Goal: Check status: Check status

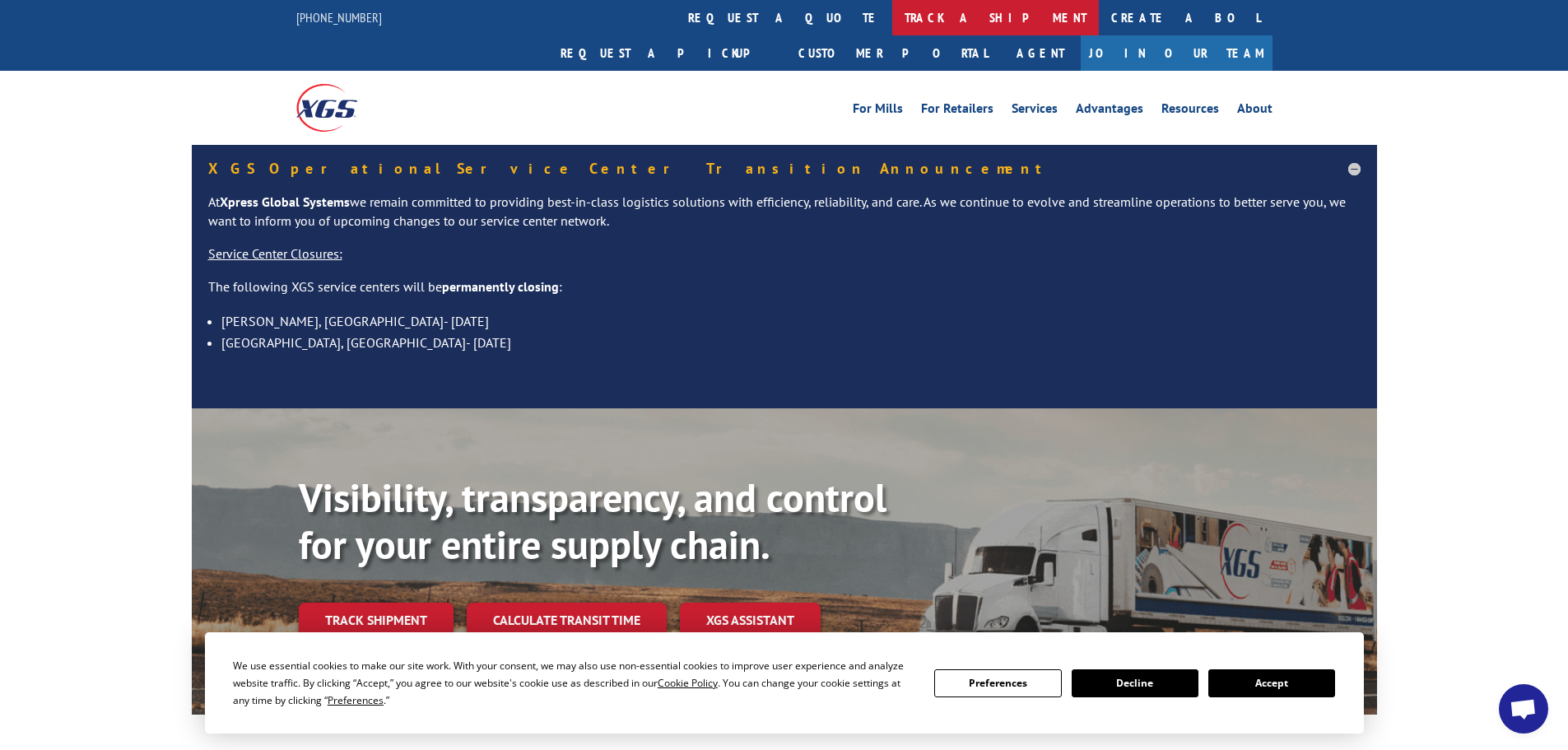
click at [893, 15] on link "track a shipment" at bounding box center [996, 17] width 207 height 35
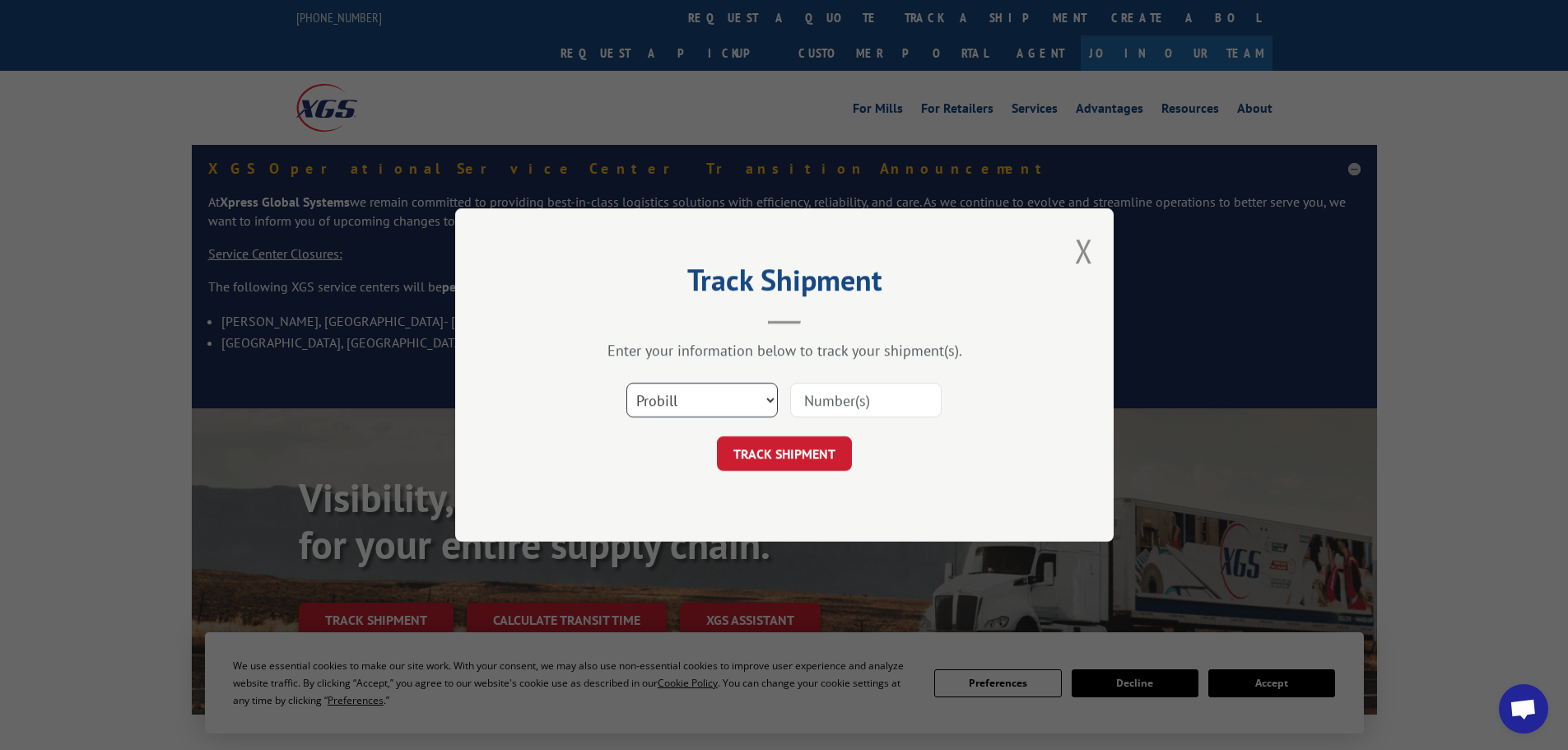
click at [729, 406] on select "Select category... Probill BOL PO" at bounding box center [702, 400] width 151 height 34
click at [627, 383] on select "Select category... Probill BOL PO" at bounding box center [702, 400] width 151 height 34
click at [841, 408] on input at bounding box center [866, 400] width 151 height 34
paste input "16397724"
type input "16397724"
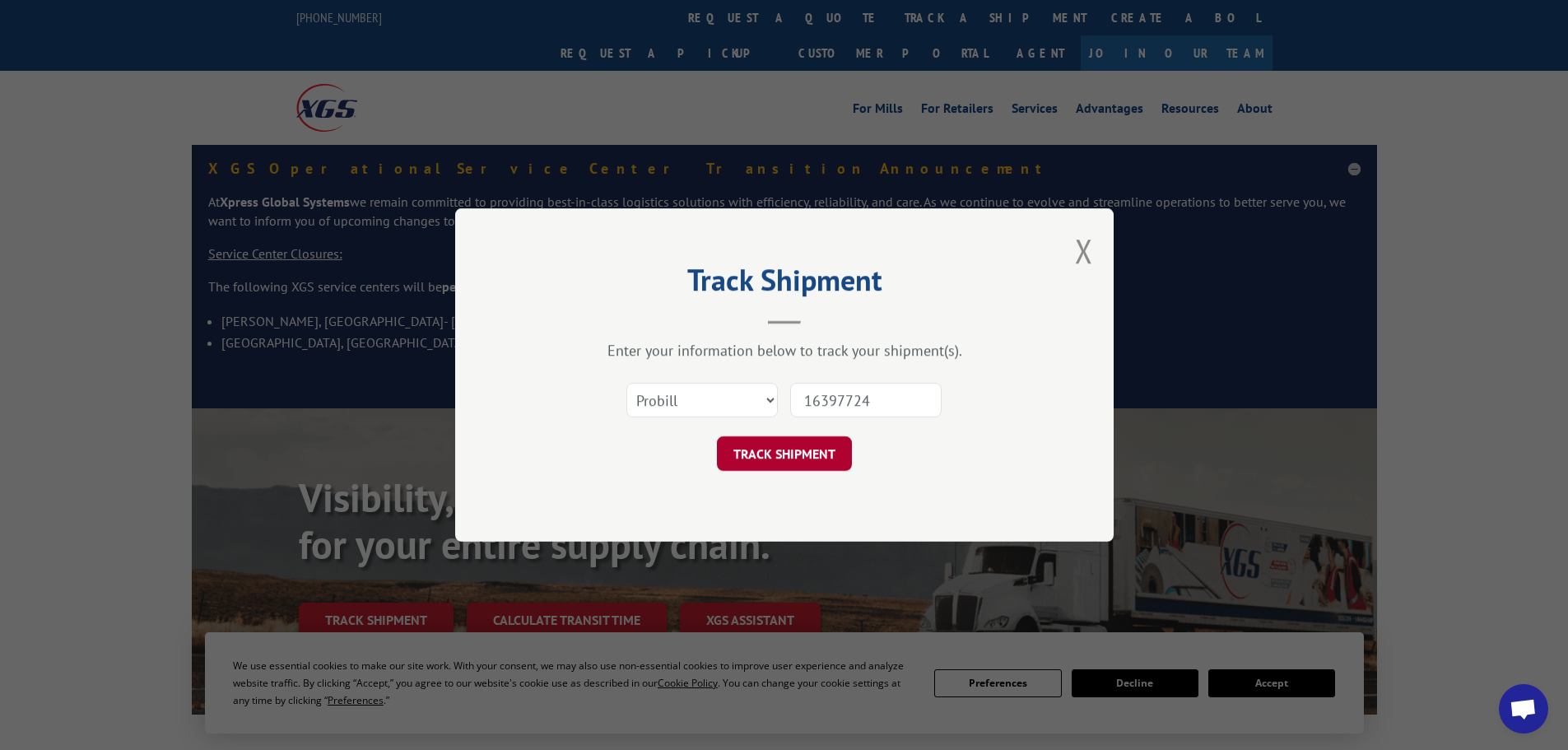
click at [761, 456] on button "TRACK SHIPMENT" at bounding box center [784, 453] width 135 height 34
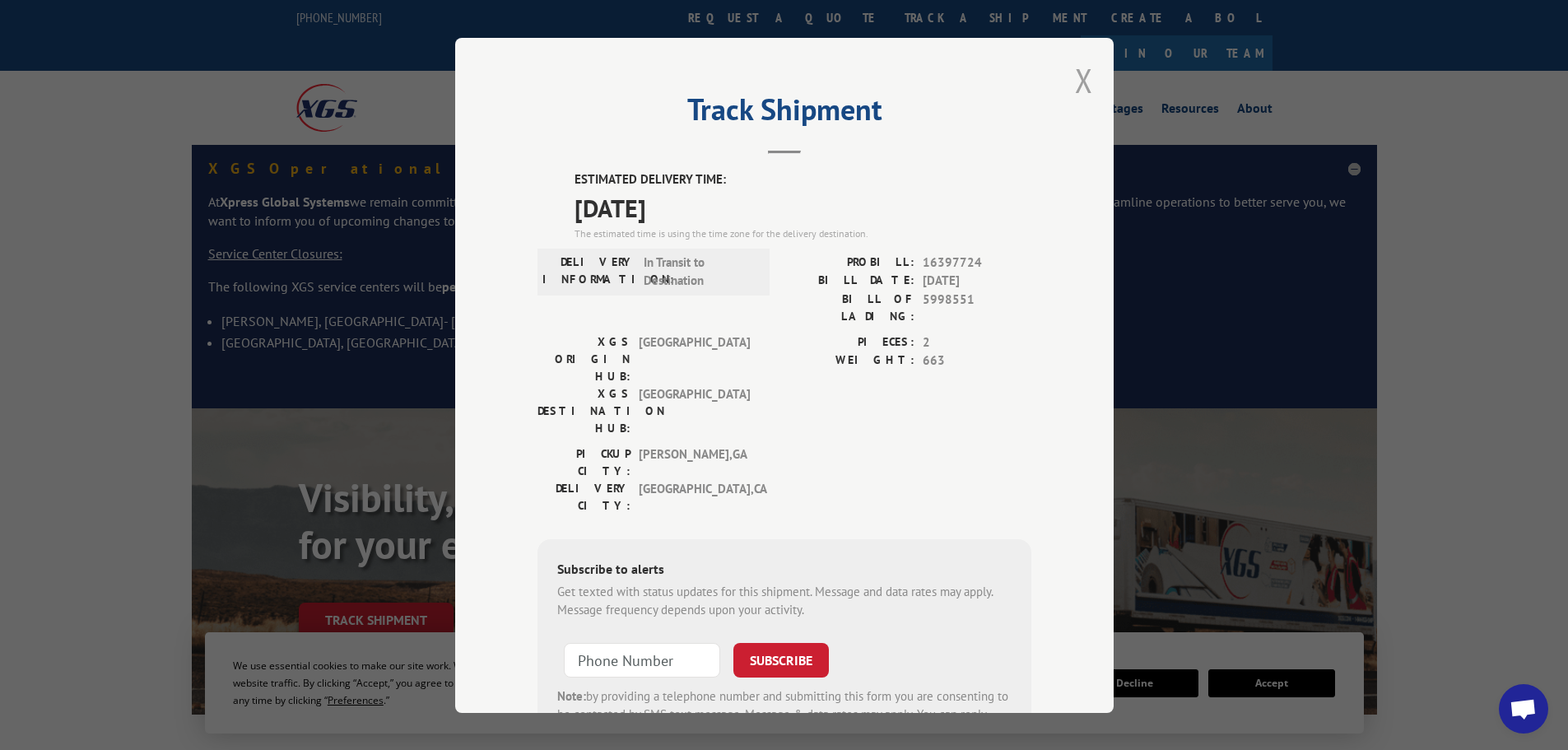
click at [1075, 70] on button "Close modal" at bounding box center [1084, 80] width 18 height 44
